Goal: Task Accomplishment & Management: Manage account settings

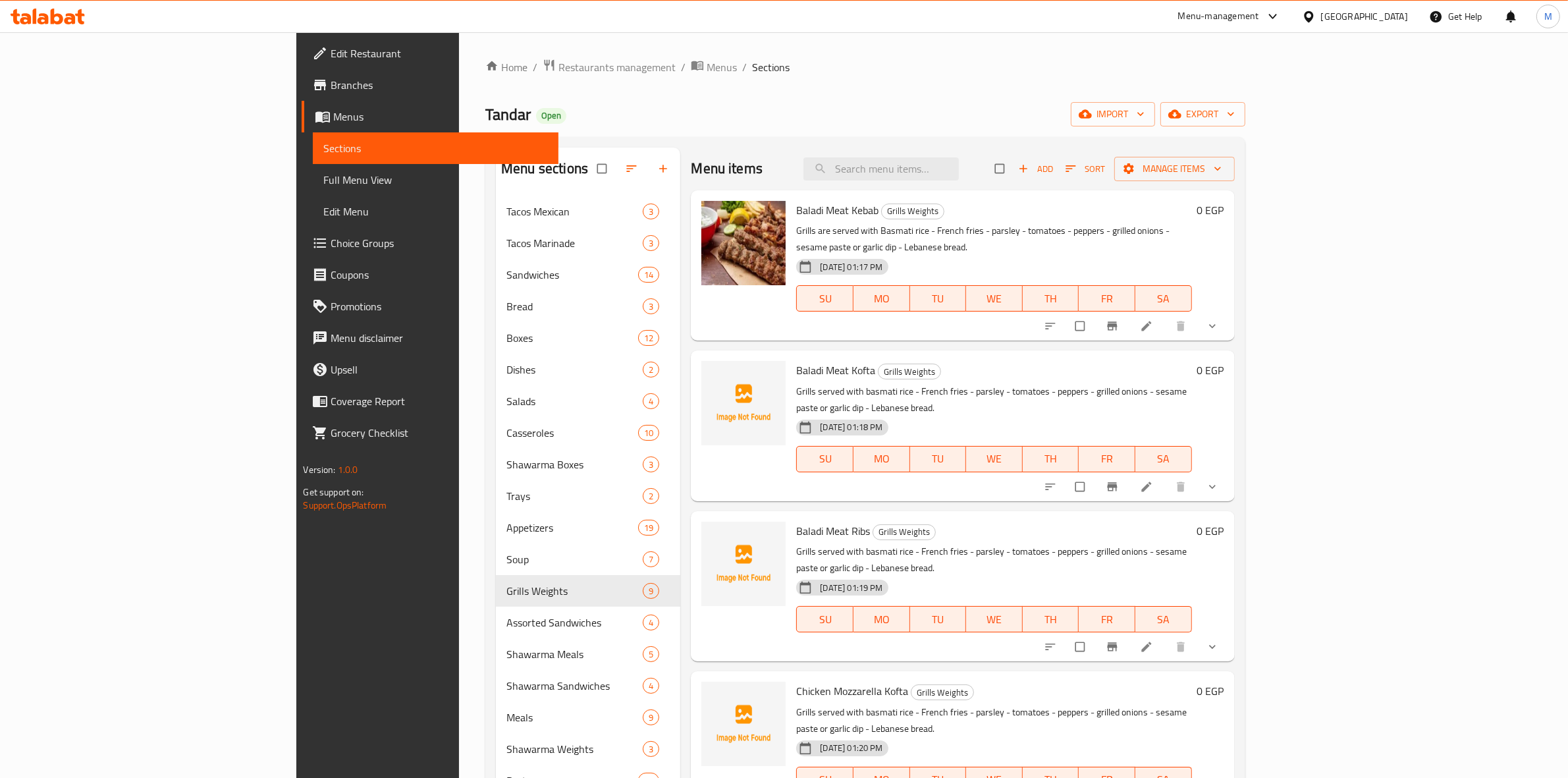
click at [301, 74] on link "Branches" at bounding box center [429, 85] width 257 height 32
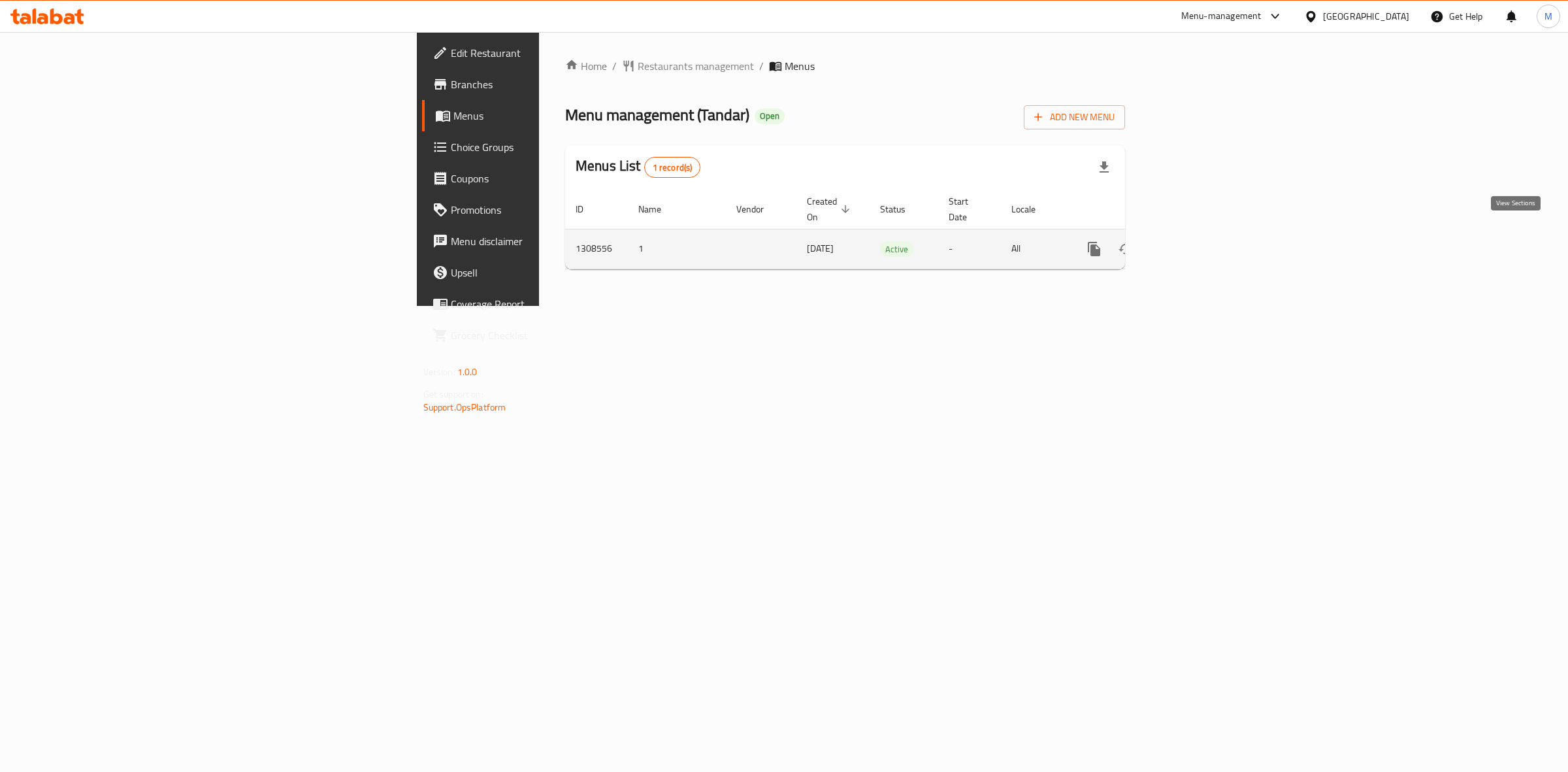
click at [1196, 241] on icon "enhanced table" at bounding box center [1187, 248] width 16 height 16
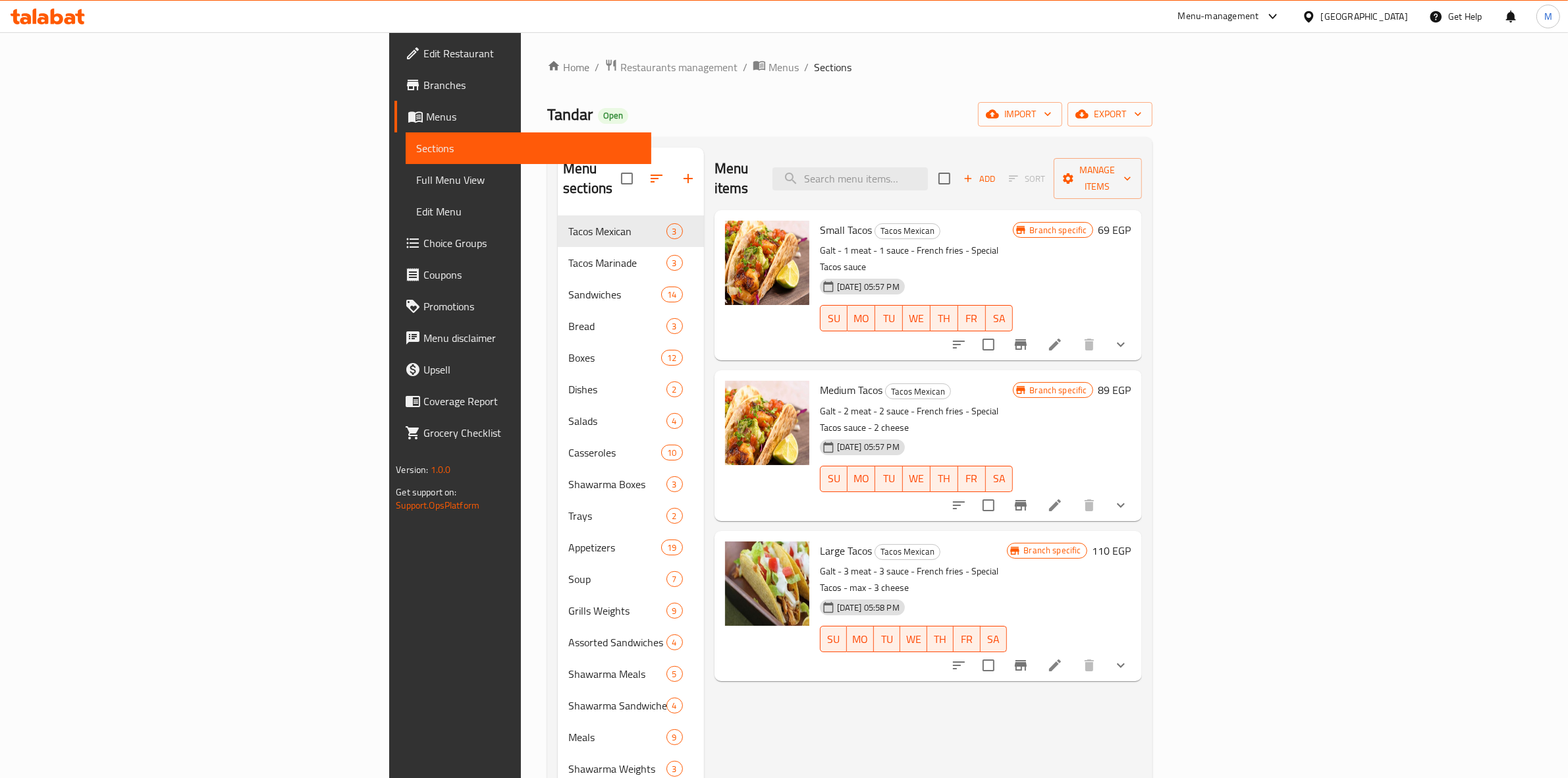
click at [1390, 12] on div "[GEOGRAPHIC_DATA]" at bounding box center [1365, 17] width 87 height 15
click at [1249, 338] on div "[GEOGRAPHIC_DATA]" at bounding box center [1265, 345] width 87 height 15
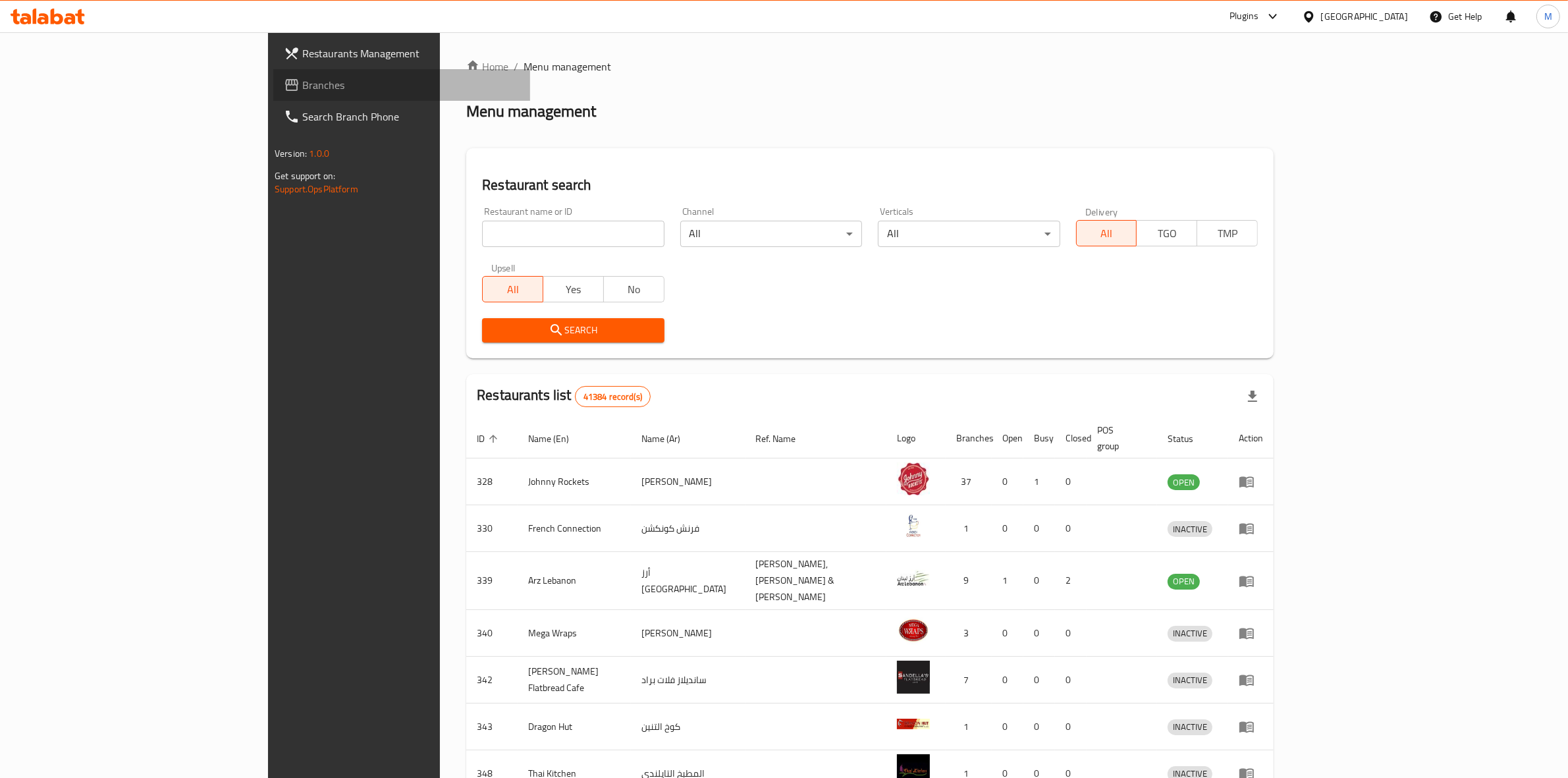
click at [302, 86] on span "Branches" at bounding box center [411, 84] width 217 height 16
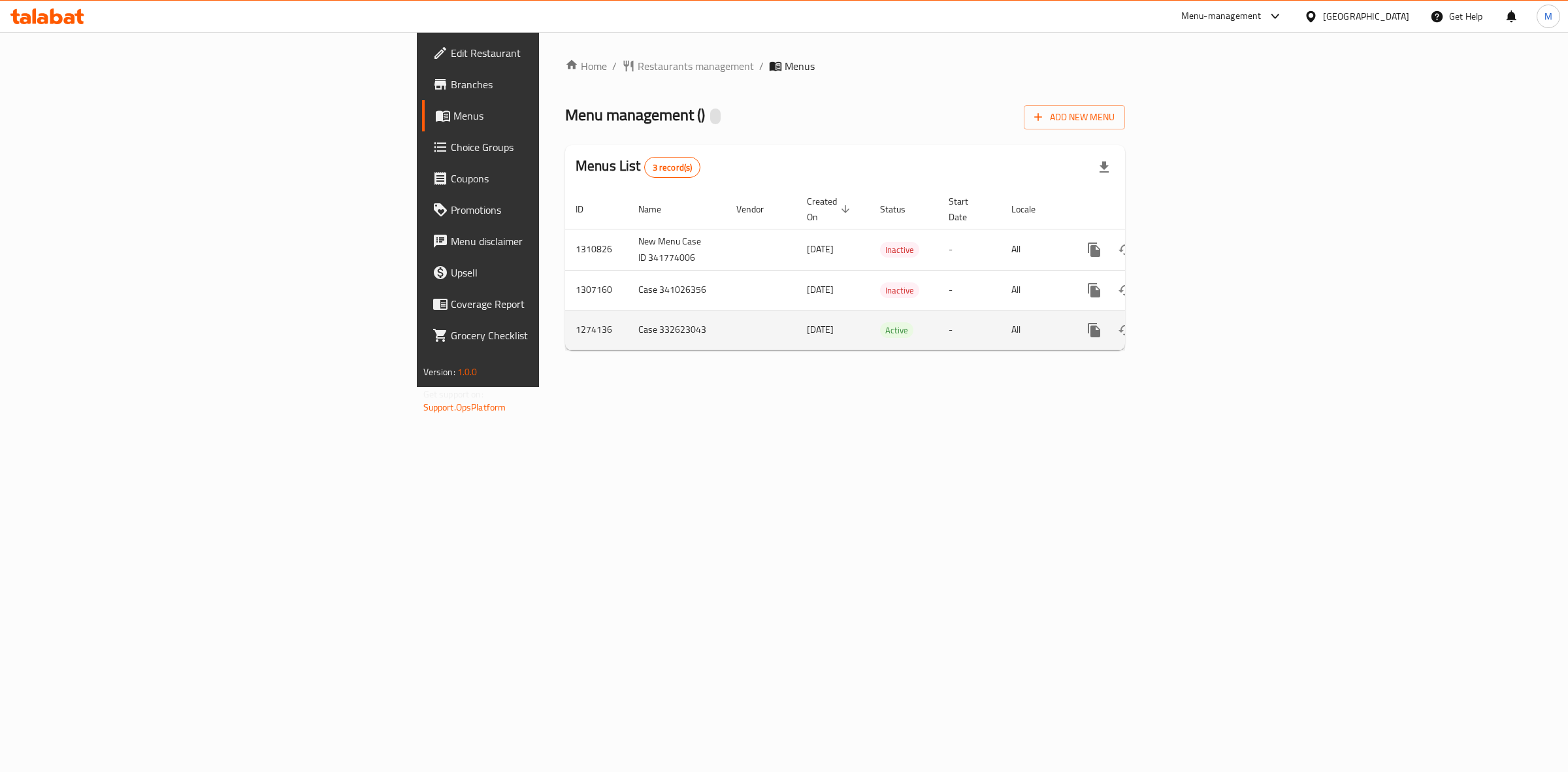
click at [1204, 315] on link "enhanced table" at bounding box center [1188, 330] width 31 height 31
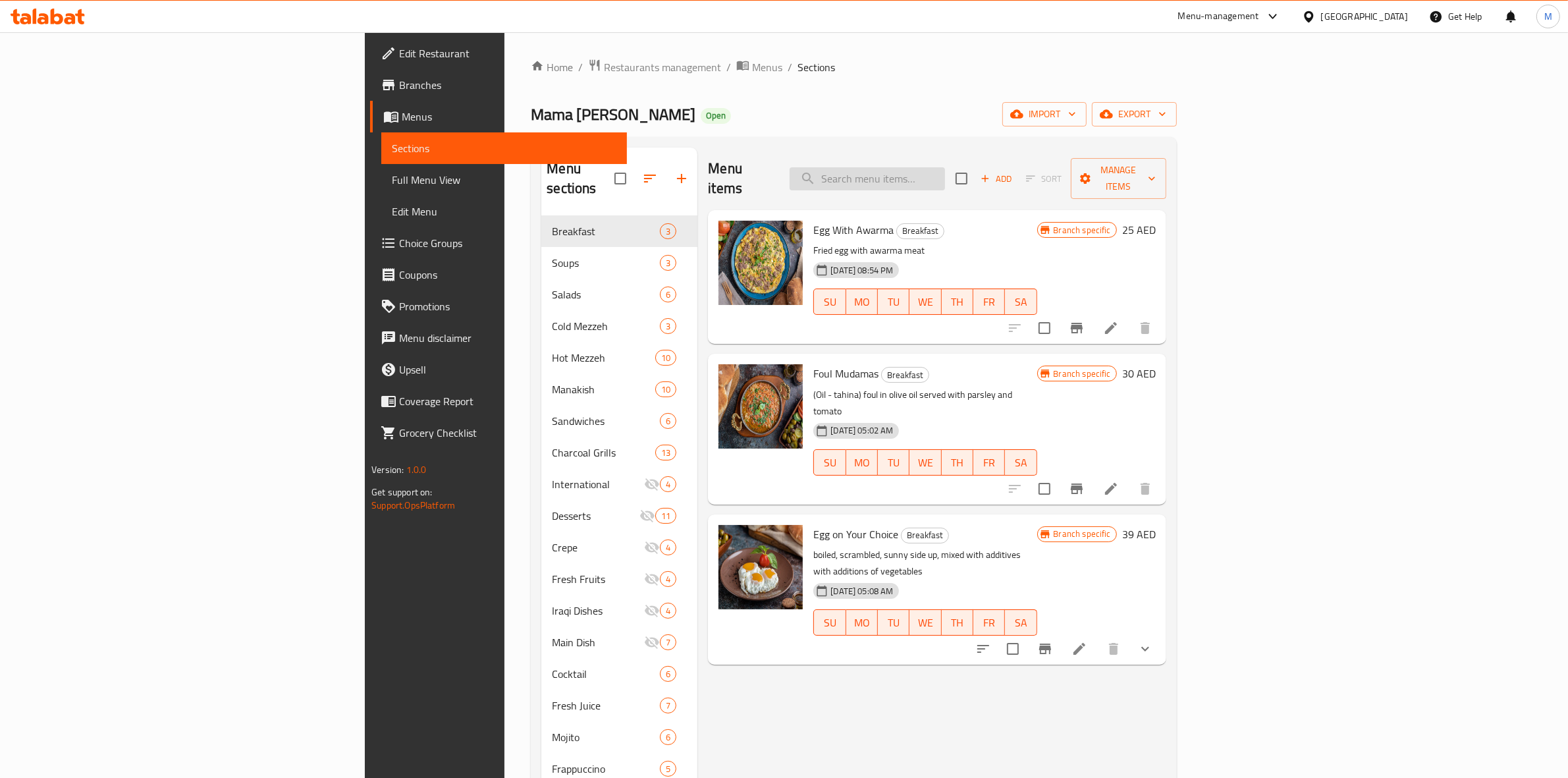
click at [945, 172] on input "search" at bounding box center [868, 178] width 156 height 23
type input "g"
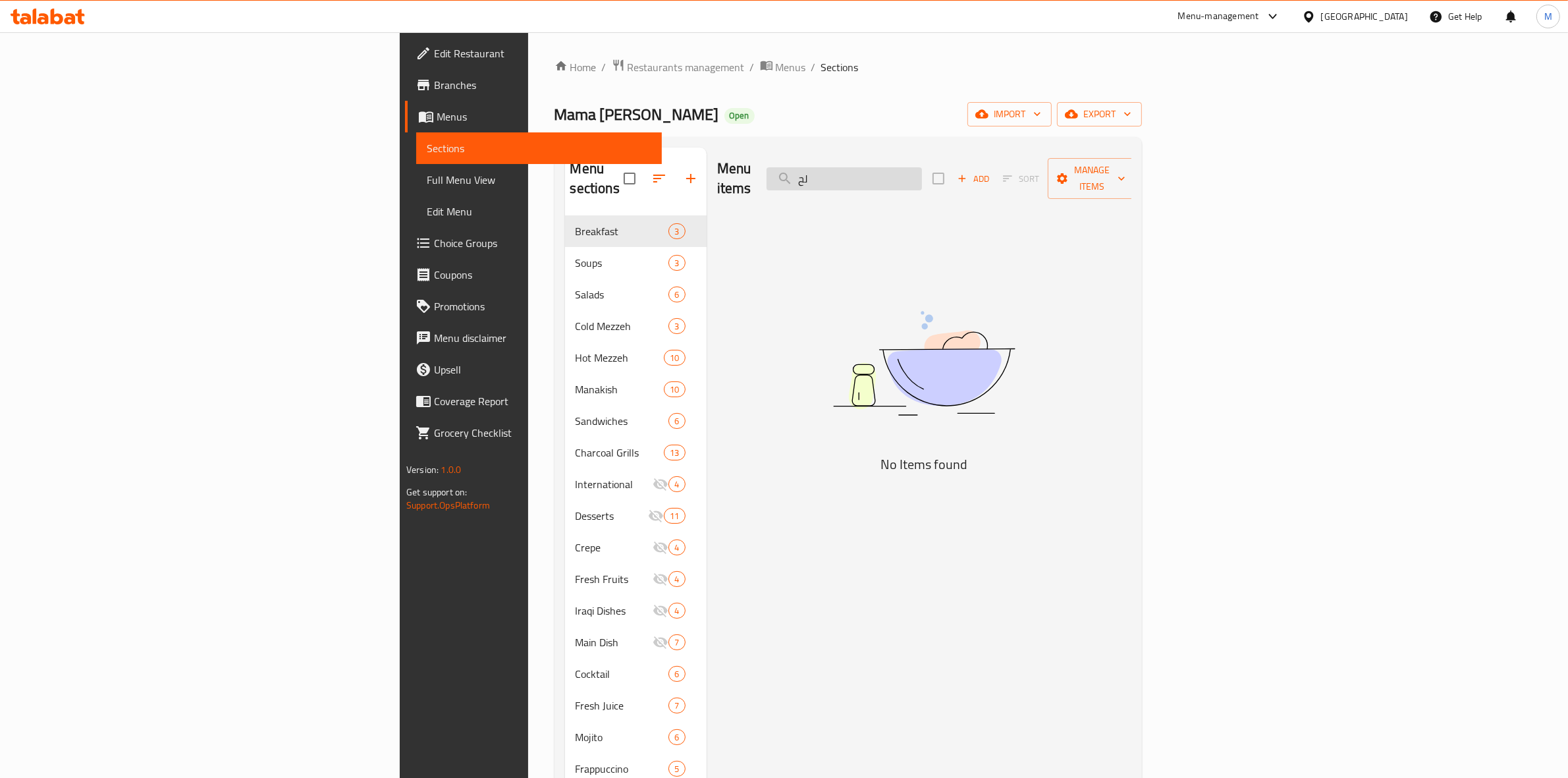
type input "ل"
type input "ب"
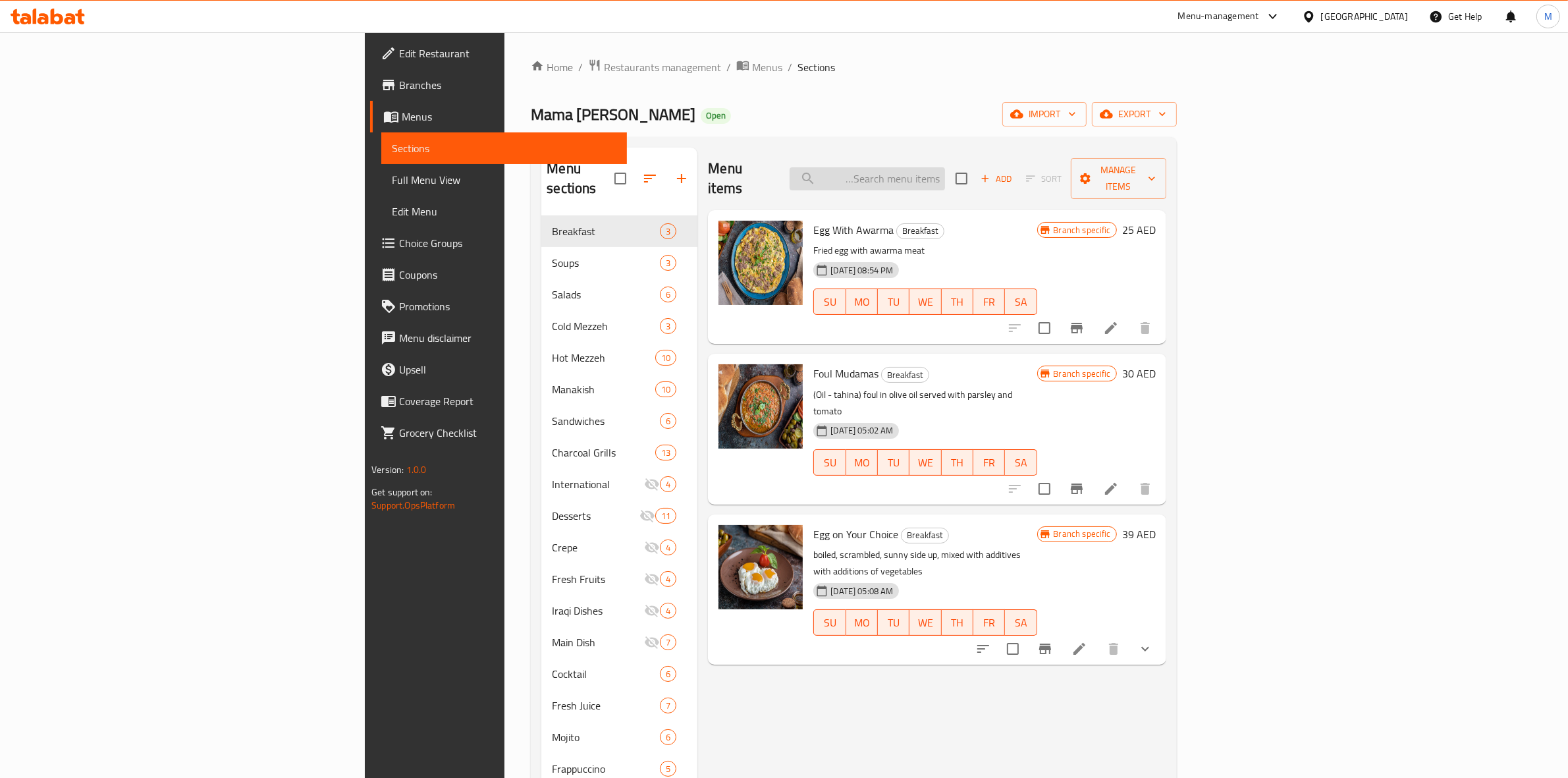
type input "ه"
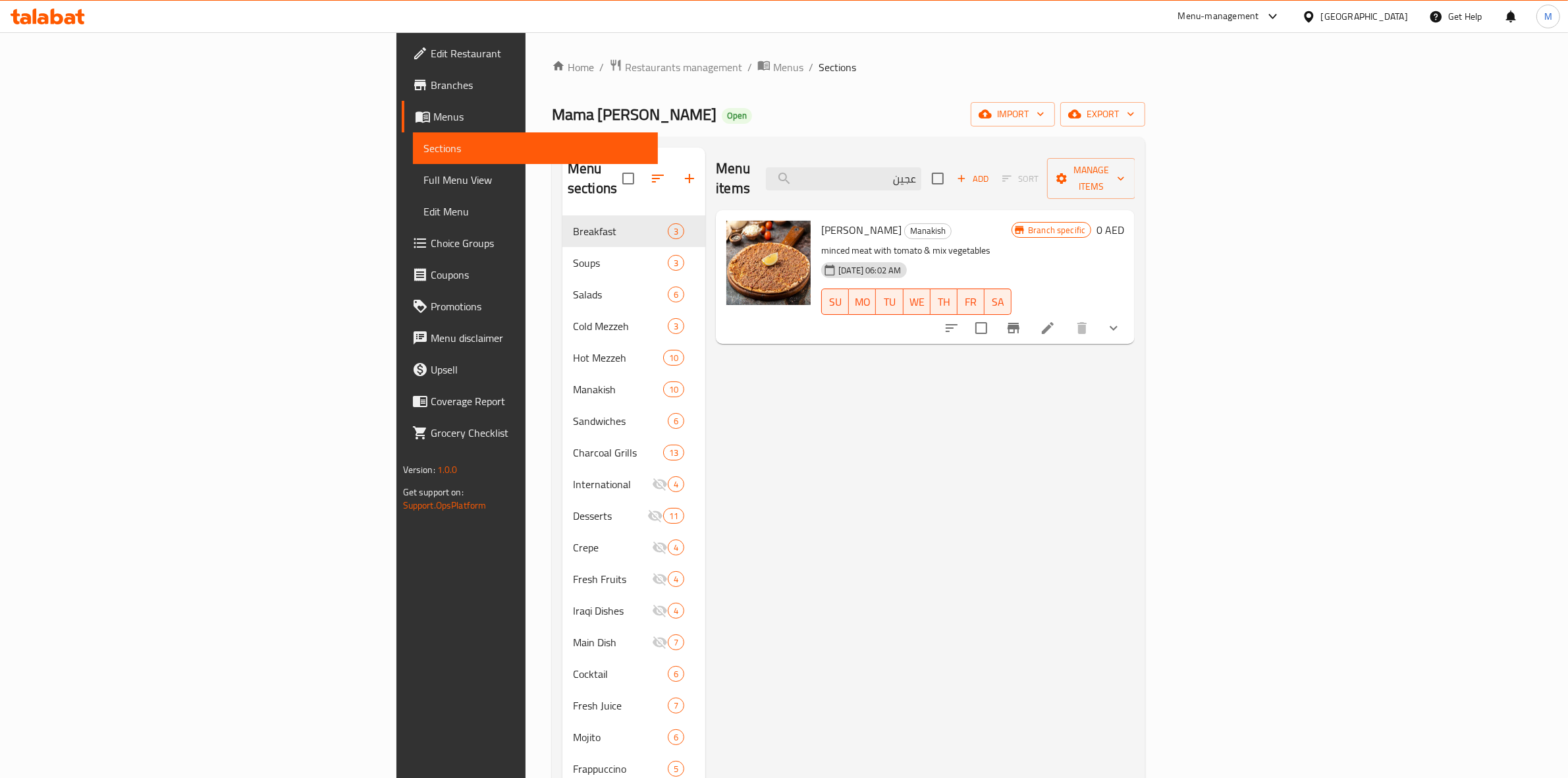
type input "عجين"
click at [1066, 318] on li at bounding box center [1048, 328] width 37 height 24
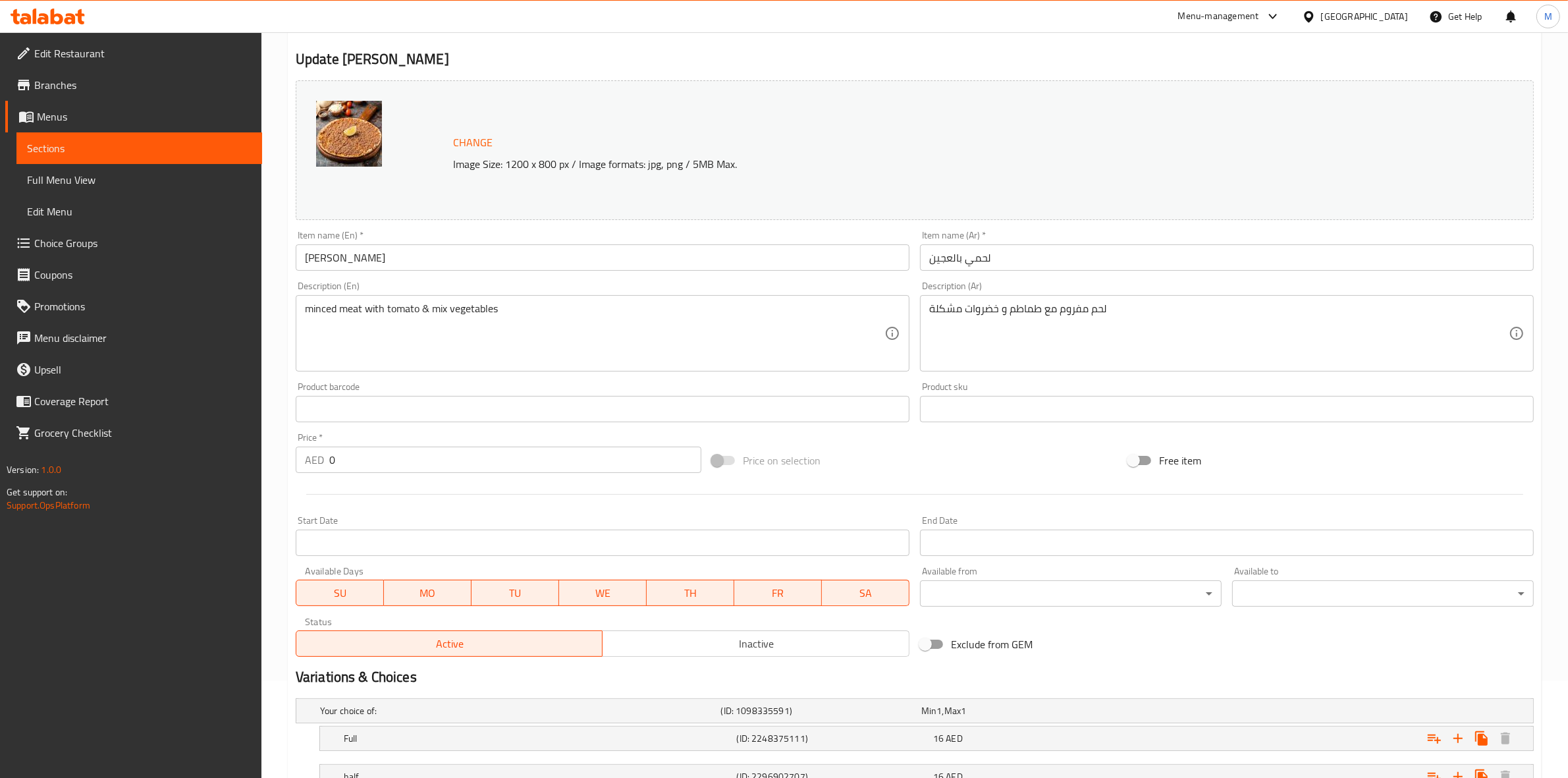
scroll to position [202, 0]
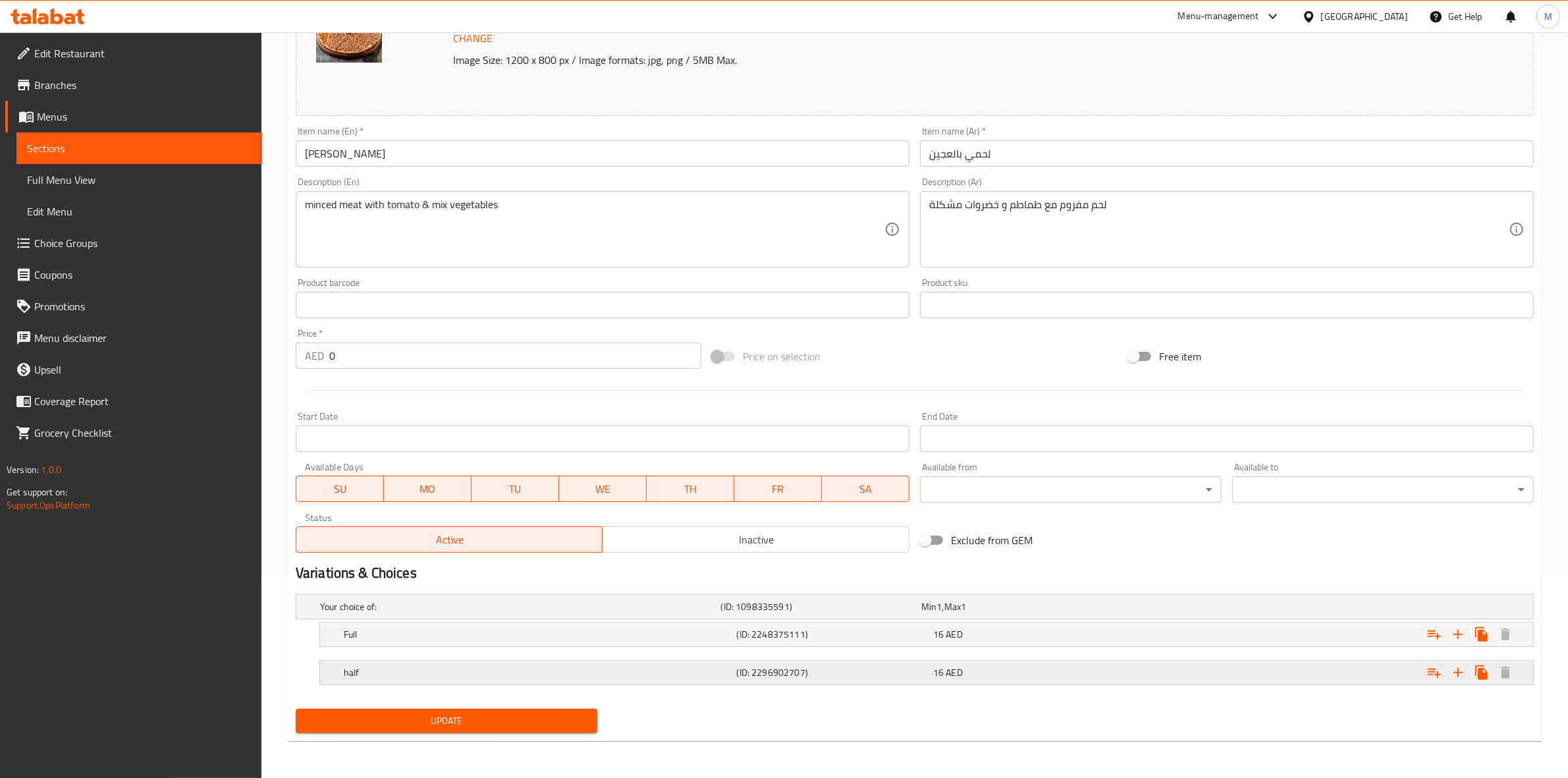
click at [934, 670] on span "16" at bounding box center [937, 672] width 10 height 17
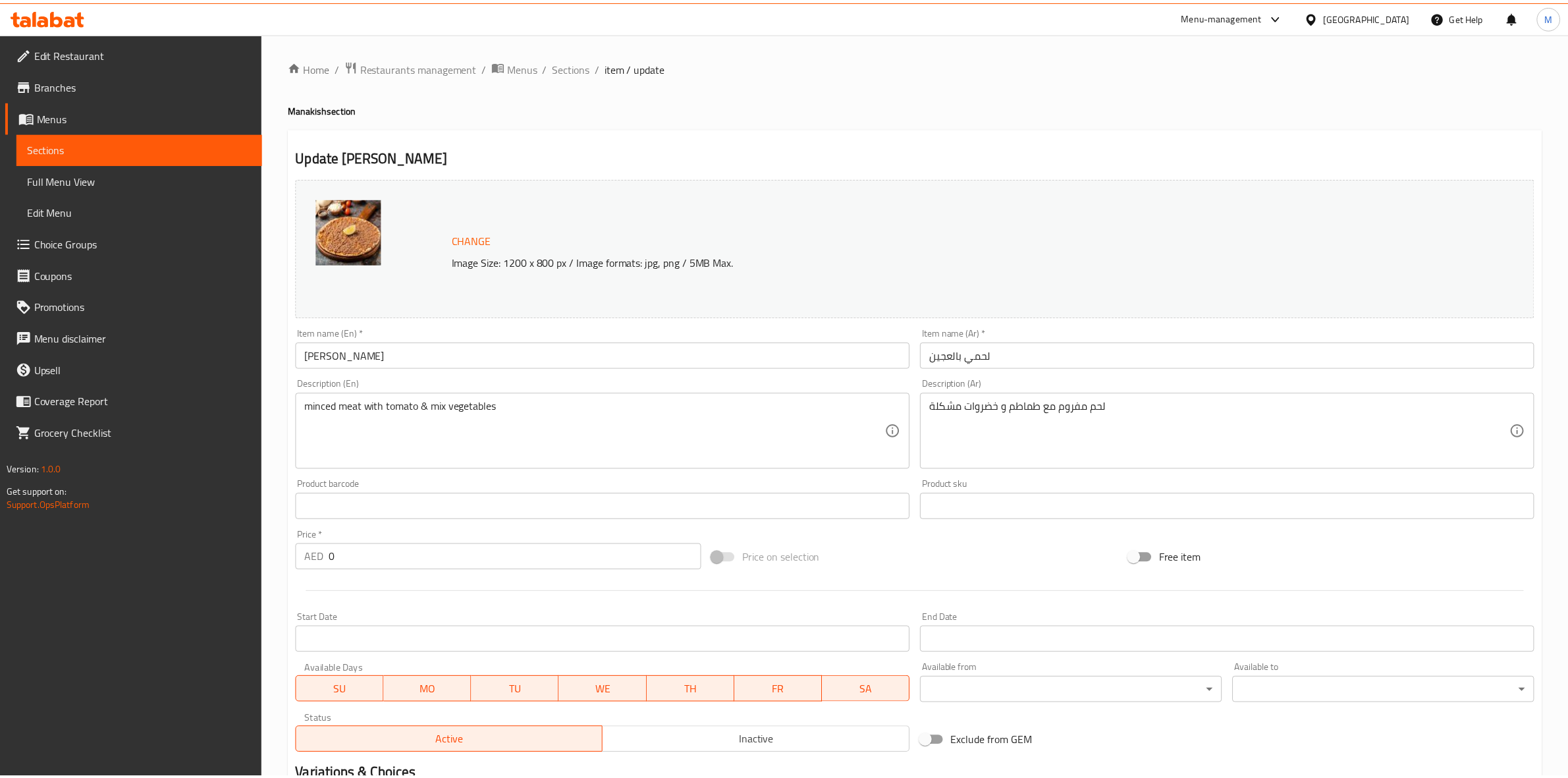
scroll to position [258, 0]
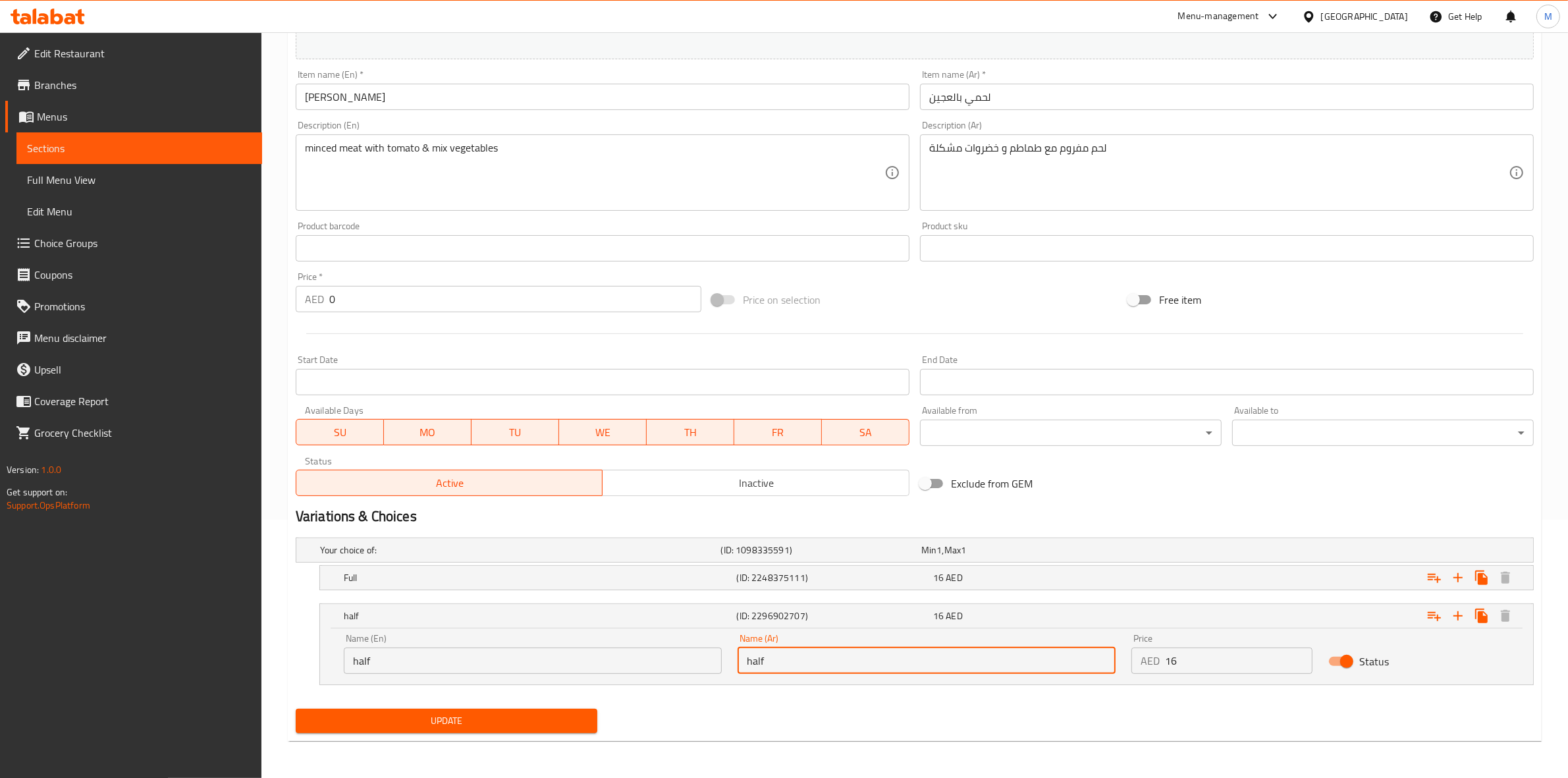
drag, startPoint x: 742, startPoint y: 659, endPoint x: 679, endPoint y: 656, distance: 63.1
click at [685, 656] on div "Name (En) half Name (En) Name (Ar) half Name (Ar) Price AED 16 Price Status" at bounding box center [926, 654] width 1181 height 56
type input "k"
type input "نصف"
click at [1106, 715] on div "Update" at bounding box center [914, 721] width 1249 height 35
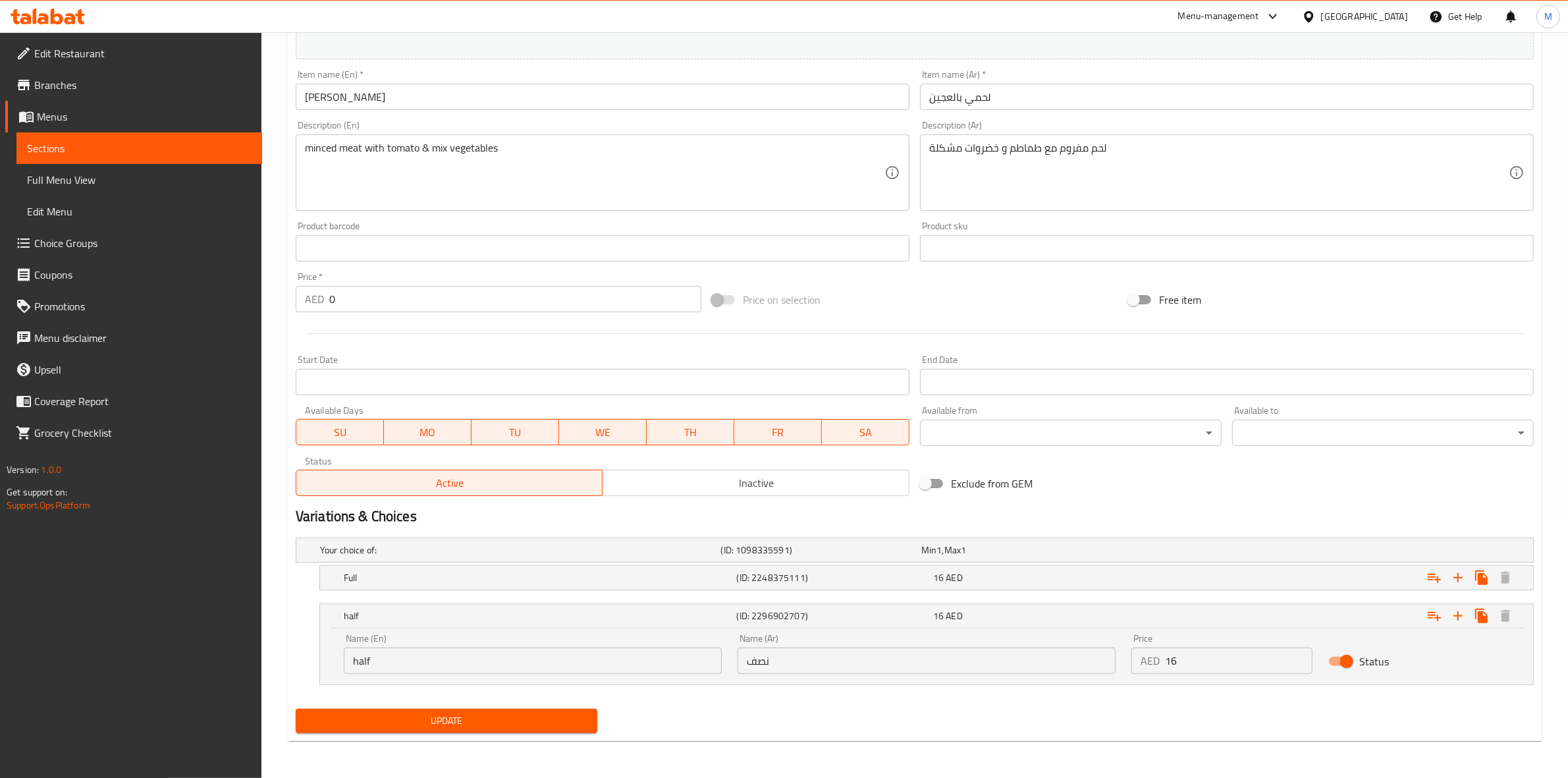
click at [548, 711] on button "Update" at bounding box center [446, 721] width 301 height 24
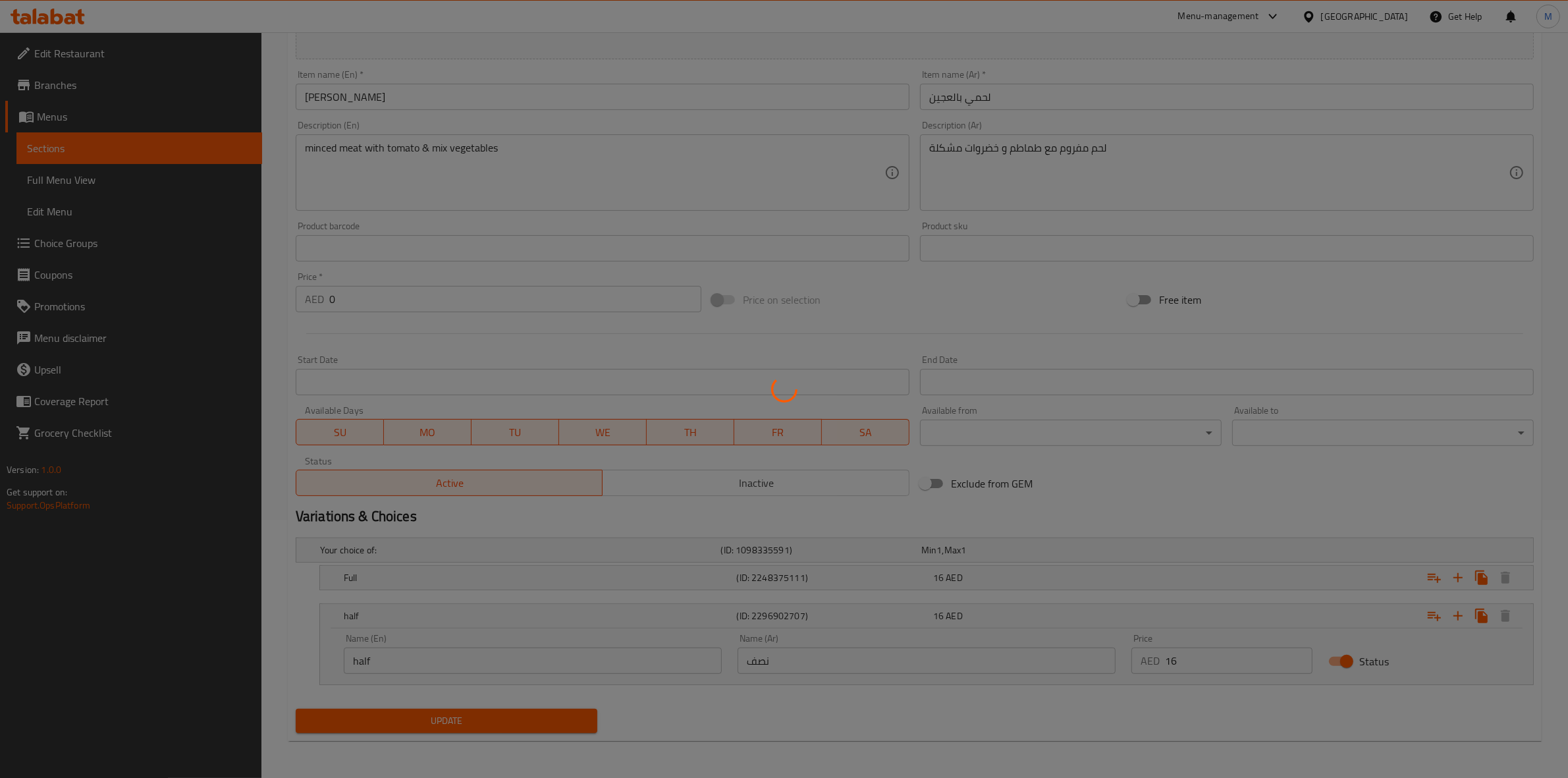
drag, startPoint x: 1046, startPoint y: 542, endPoint x: 922, endPoint y: 427, distance: 169.1
click at [1013, 502] on div at bounding box center [784, 389] width 1568 height 778
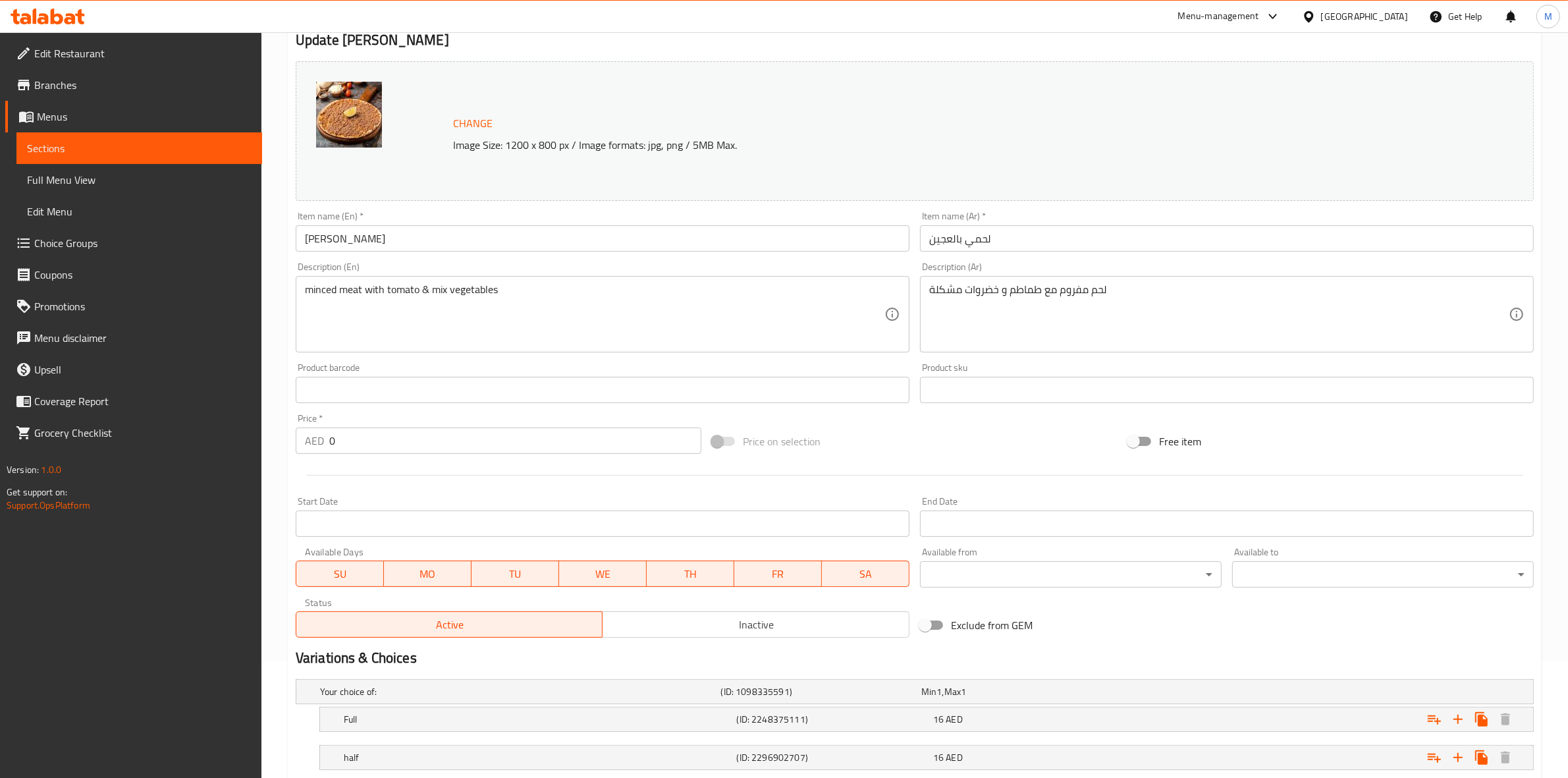
scroll to position [202, 0]
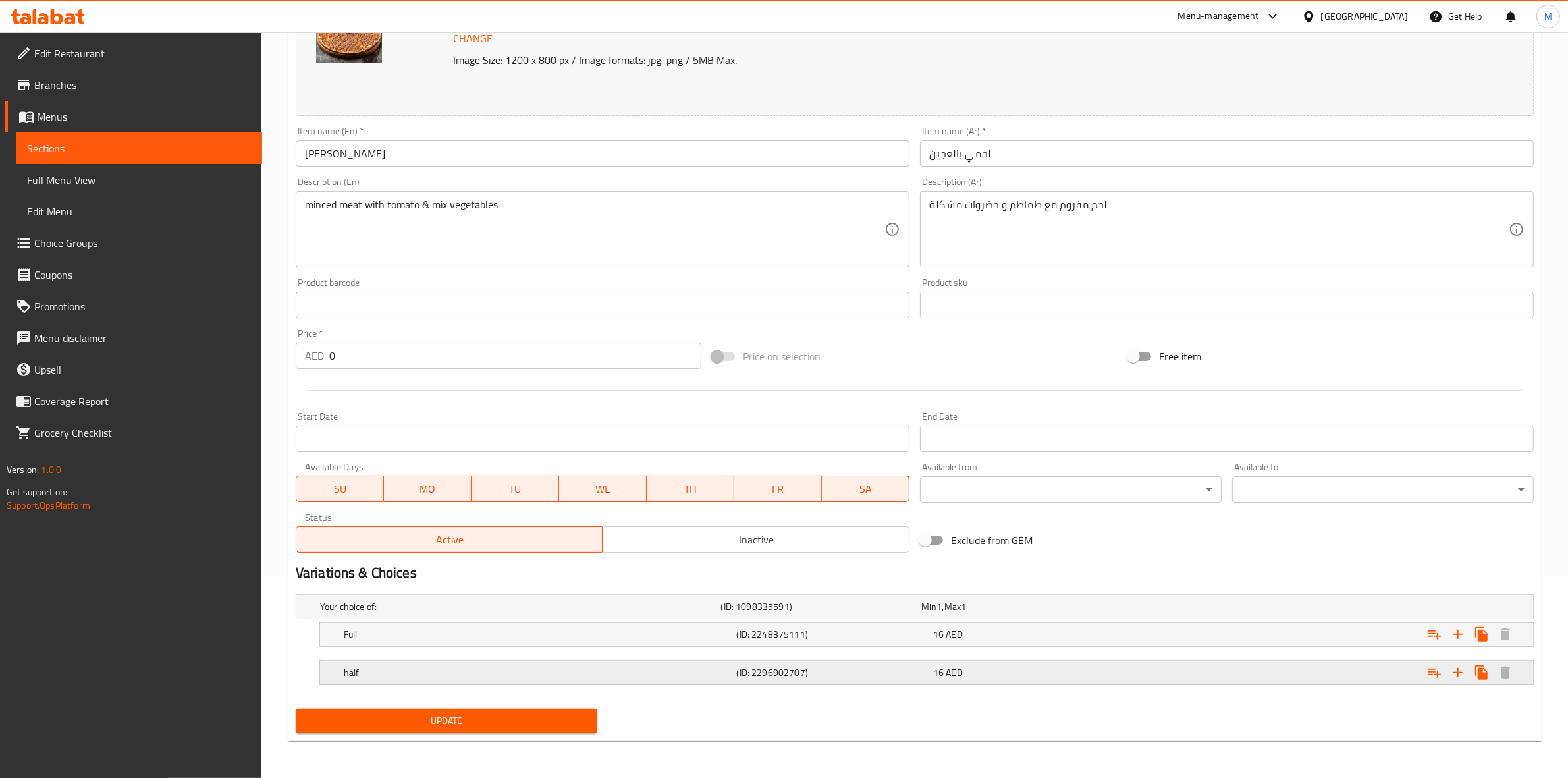
click at [1008, 669] on div "16 AED" at bounding box center [1028, 672] width 191 height 13
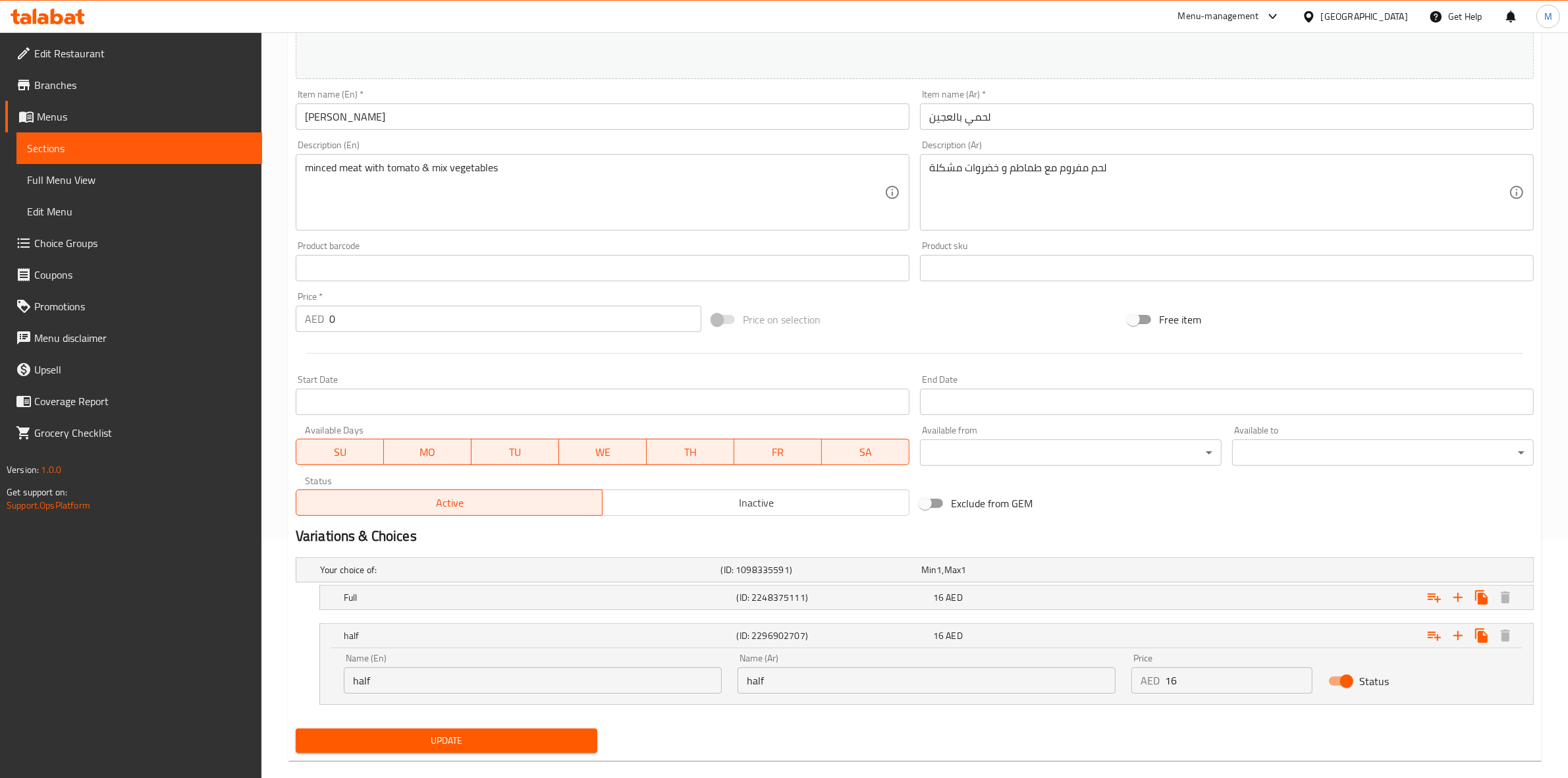
scroll to position [258, 0]
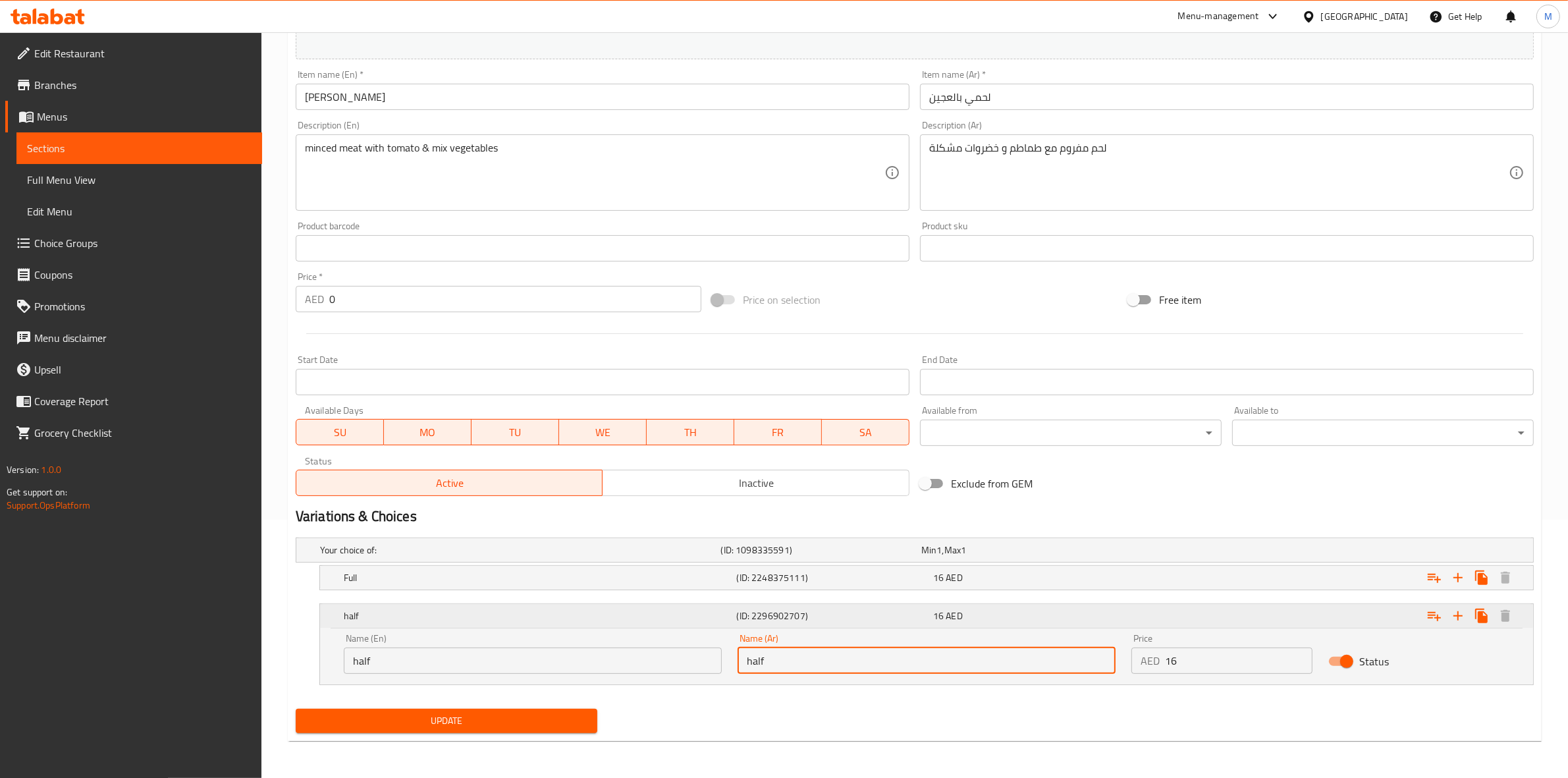
drag, startPoint x: 801, startPoint y: 665, endPoint x: 491, endPoint y: 601, distance: 316.5
click at [518, 615] on div "half (ID: 2296902707) 16 AED Name (En) half Name (En) Name (Ar) half Name (Ar) …" at bounding box center [926, 644] width 1213 height 81
type input "نصف"
click at [512, 719] on span "Update" at bounding box center [446, 721] width 281 height 17
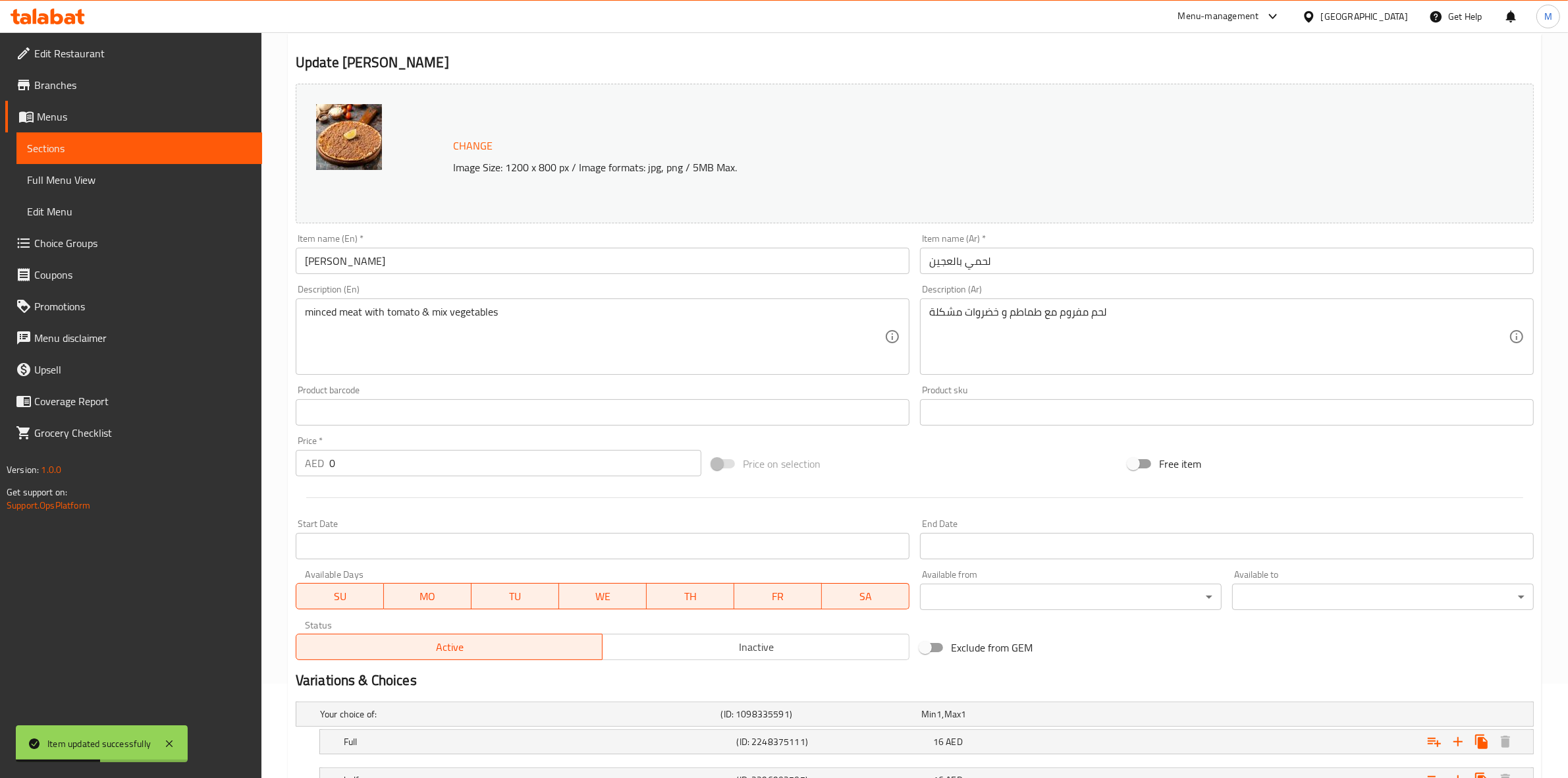
scroll to position [0, 0]
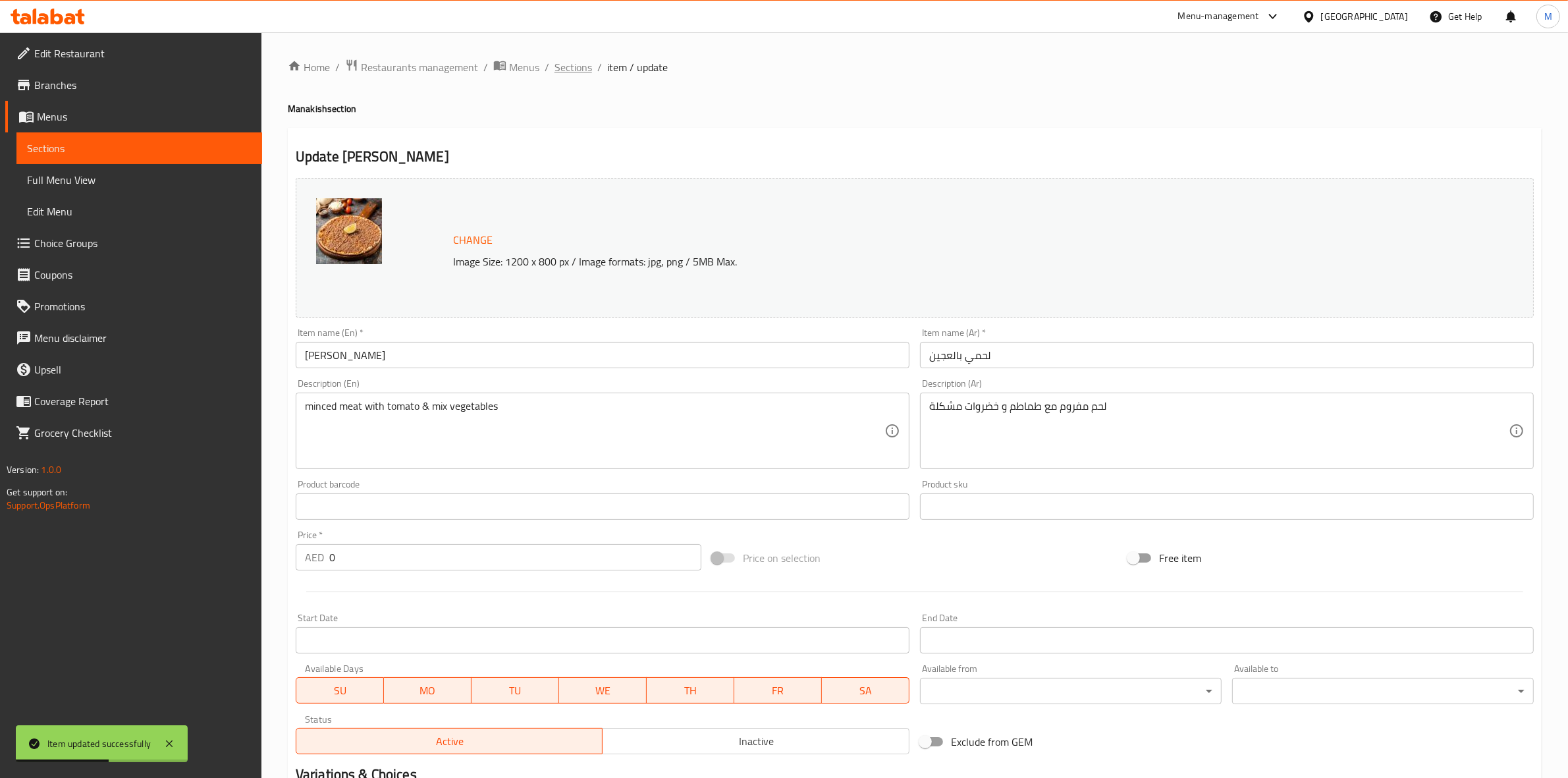
click at [588, 62] on span "Sections" at bounding box center [573, 67] width 37 height 16
